Goal: Task Accomplishment & Management: Complete application form

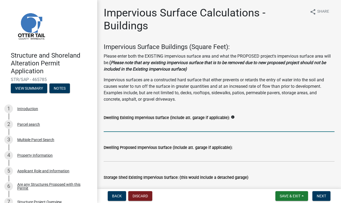
scroll to position [440, 0]
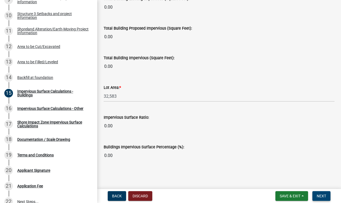
click at [318, 197] on span "Next" at bounding box center [320, 196] width 9 height 4
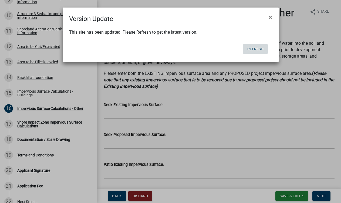
click at [249, 47] on button "Refresh" at bounding box center [255, 49] width 25 height 10
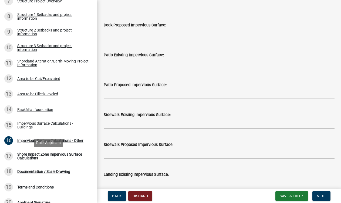
scroll to position [200, 0]
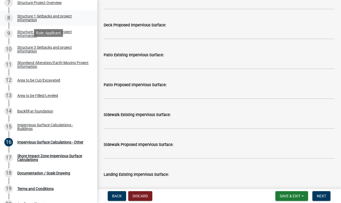
click at [25, 19] on div "Structure 1 Setbacks and project information" at bounding box center [52, 18] width 71 height 8
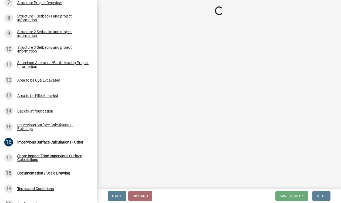
select select "c185e313-3403-4239-bd61-bb563c58a77a"
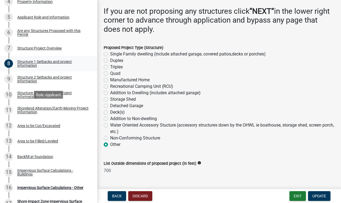
scroll to position [158, 0]
